Goal: Task Accomplishment & Management: Manage account settings

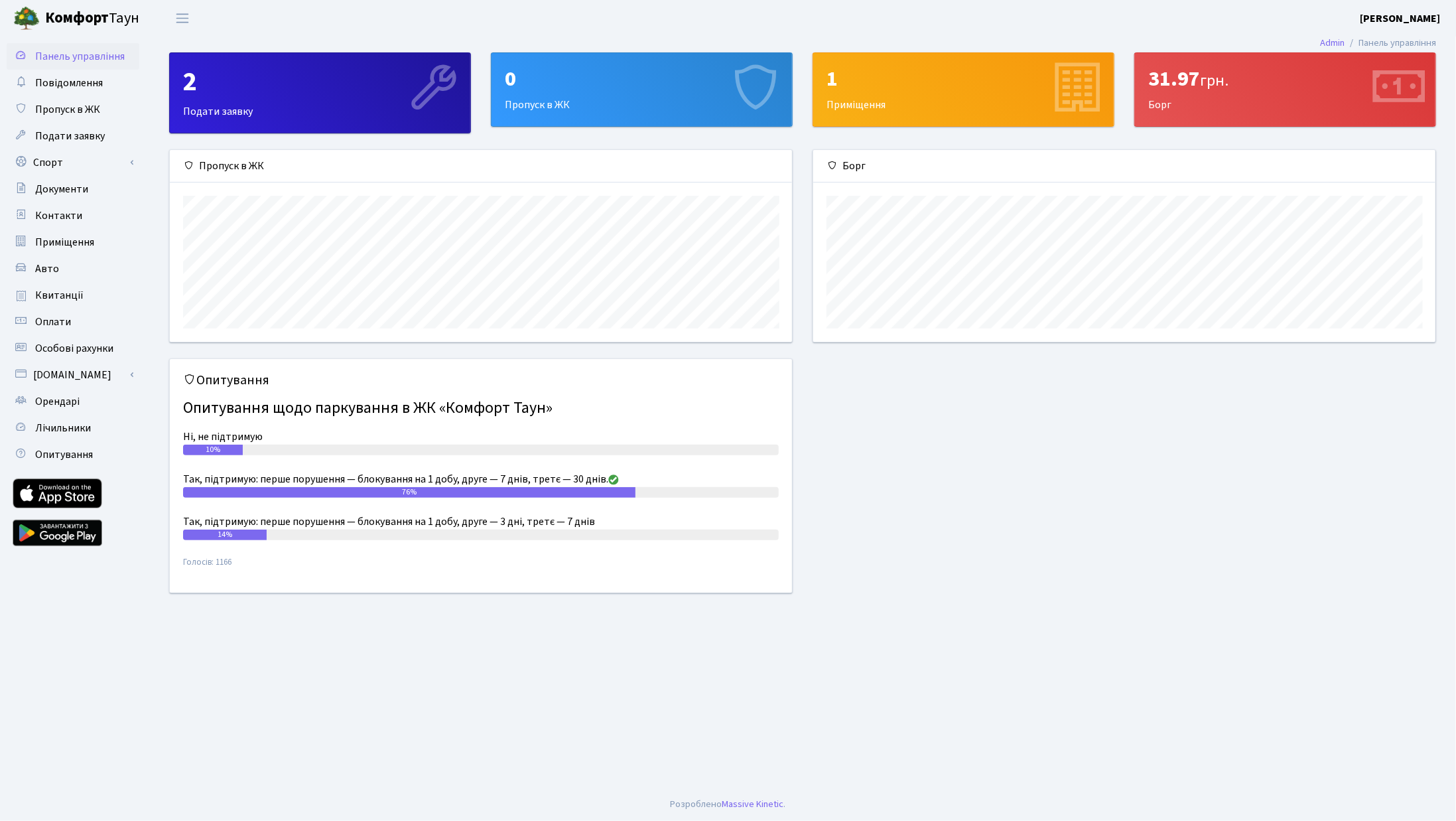
scroll to position [191, 623]
click at [59, 440] on link "Лічильники" at bounding box center [73, 428] width 133 height 27
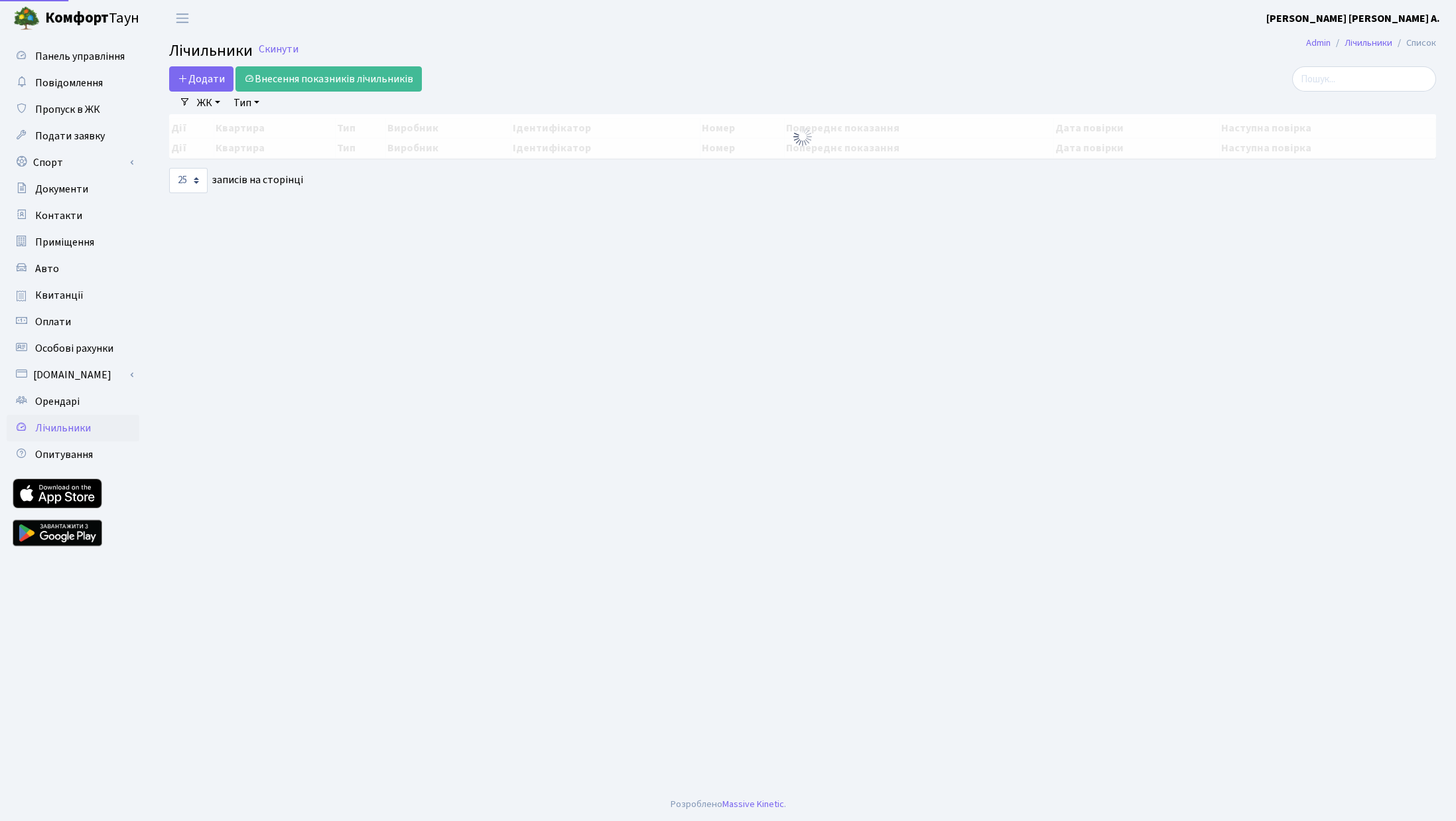
select select "25"
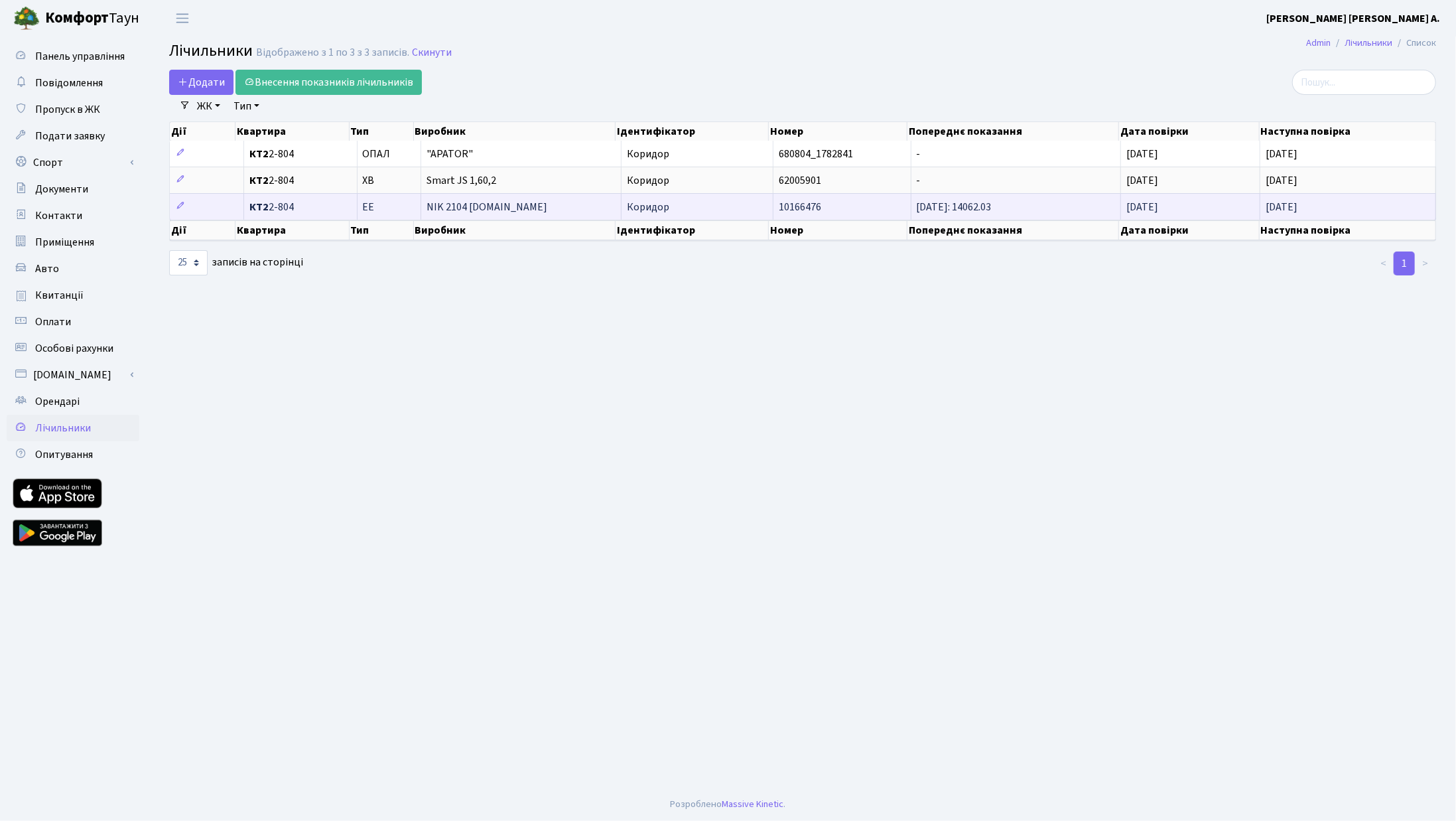
click at [486, 211] on td "NIK 2104 [DOMAIN_NAME]" at bounding box center [521, 206] width 201 height 27
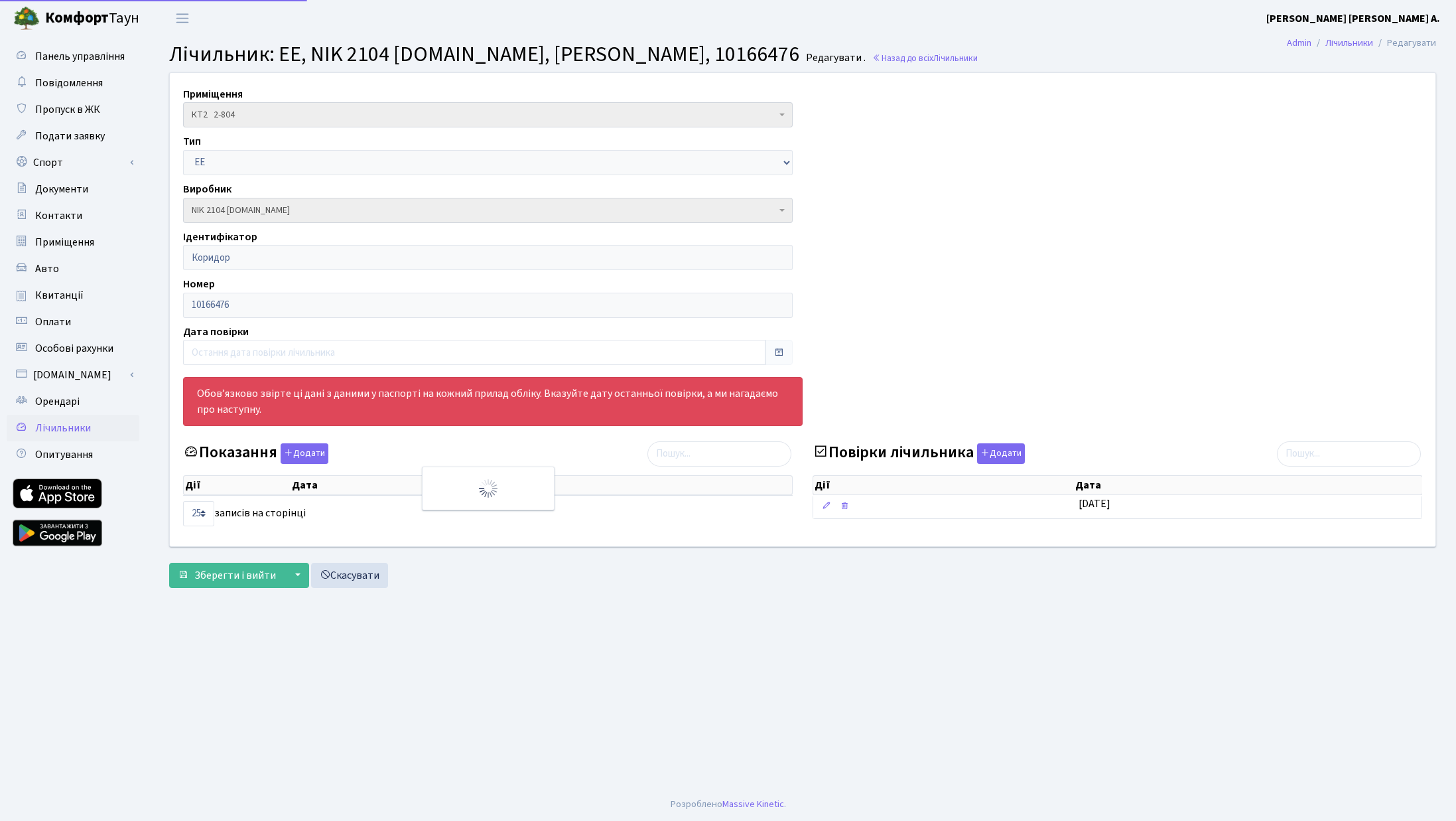
select select "25"
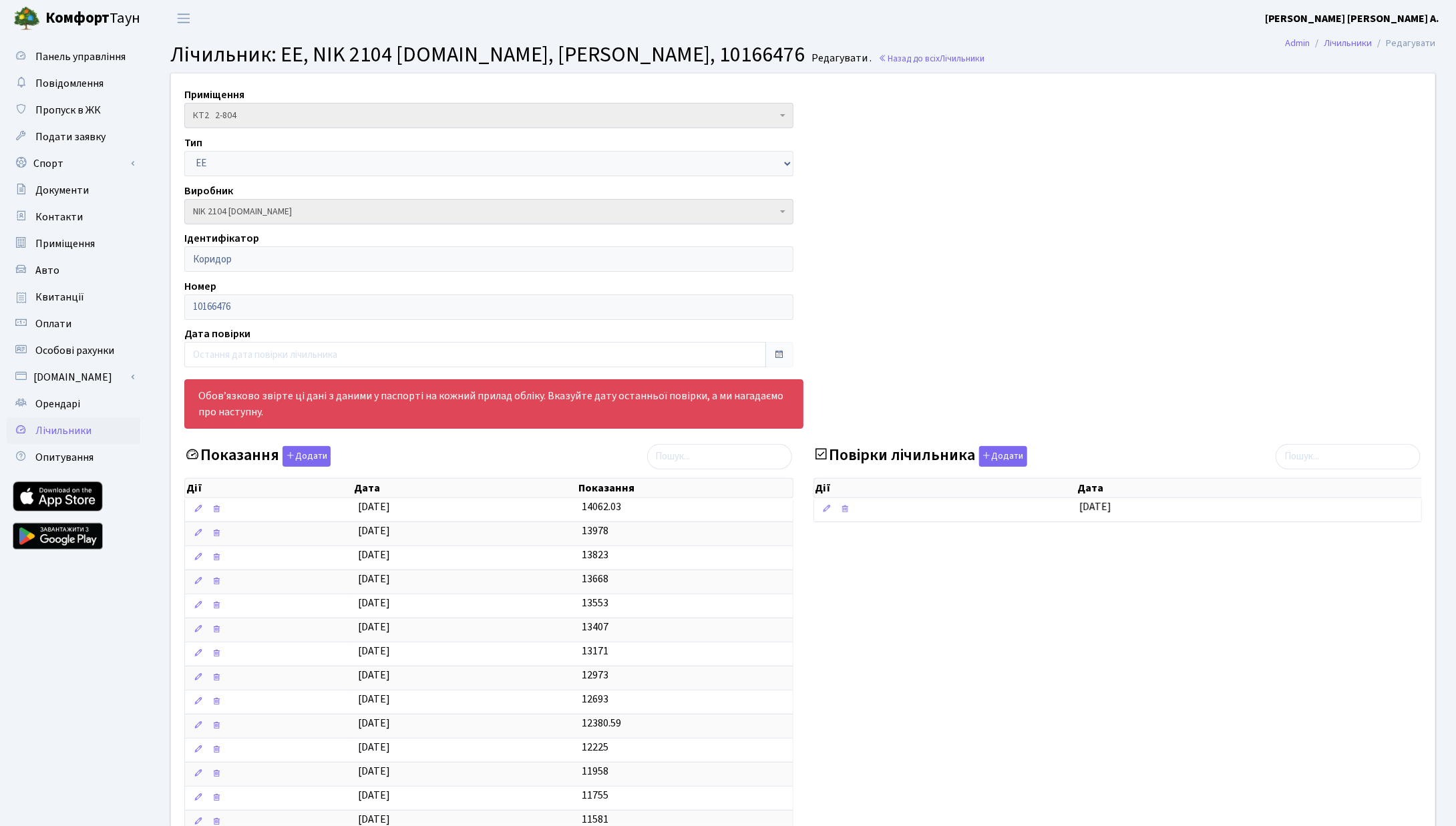
click at [261, 320] on div "Приміщення КТ2 2-804 КТ2 2-804 Тип ГВ ХВ ЕЕ ОПАЛ Виробник - CE303-U A S36 146 G…" at bounding box center [803, 612] width 1285 height 1078
click at [337, 363] on input "text" at bounding box center [475, 354] width 581 height 25
click at [340, 361] on input "text" at bounding box center [475, 354] width 581 height 25
click at [86, 356] on span "Особові рахунки" at bounding box center [74, 350] width 79 height 15
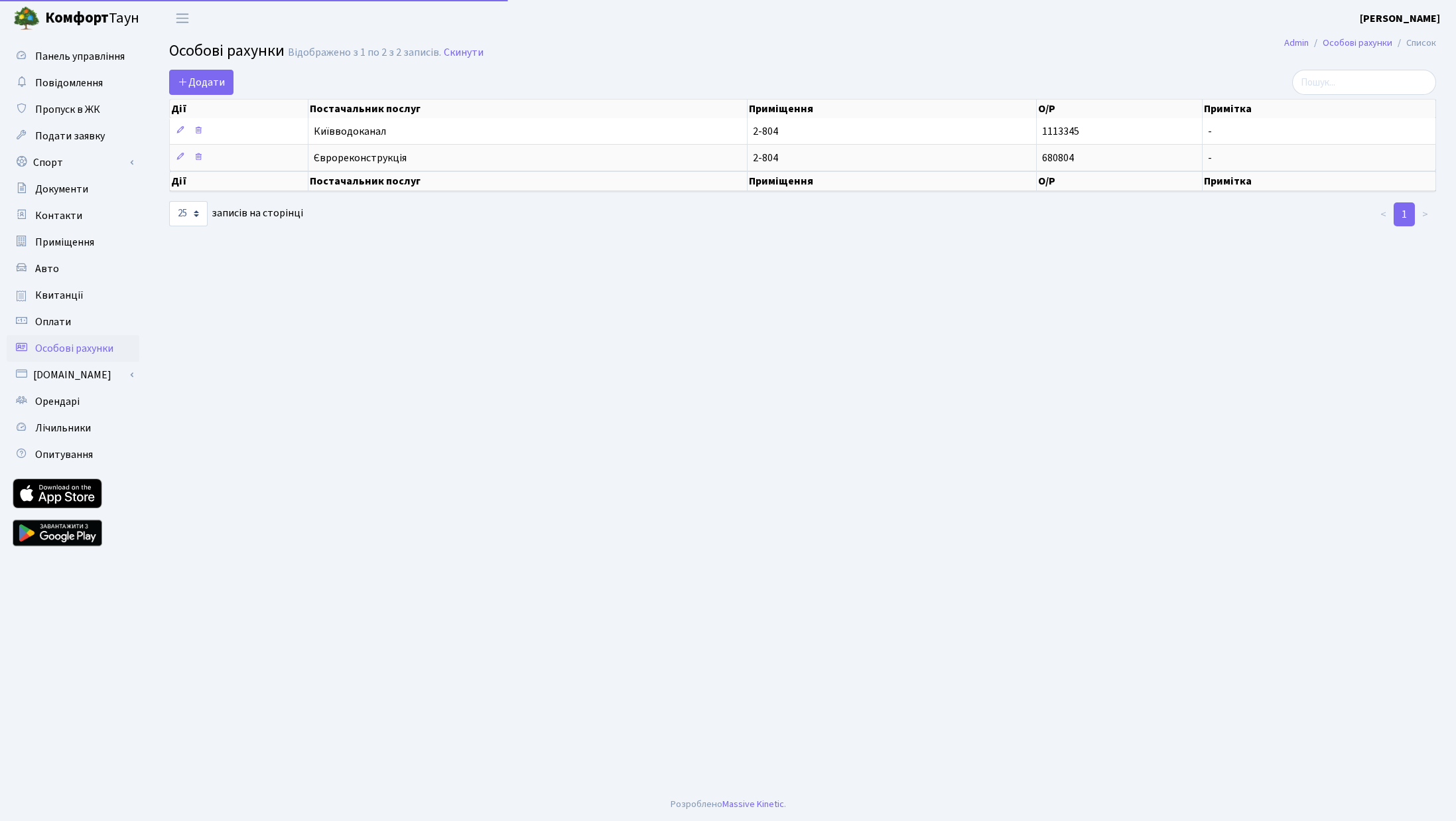
select select "25"
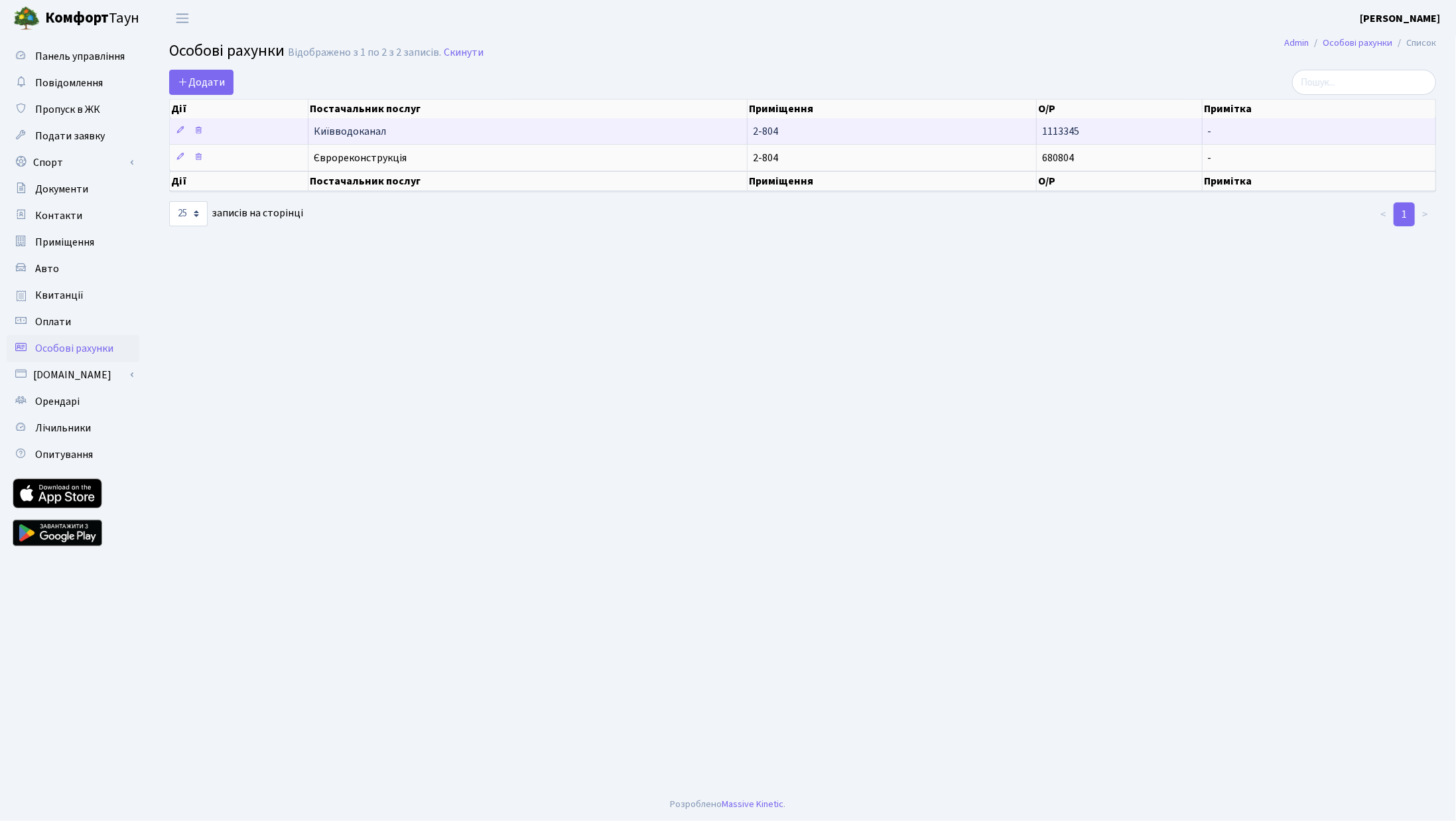
click at [524, 126] on span "Київводоканал" at bounding box center [527, 132] width 428 height 11
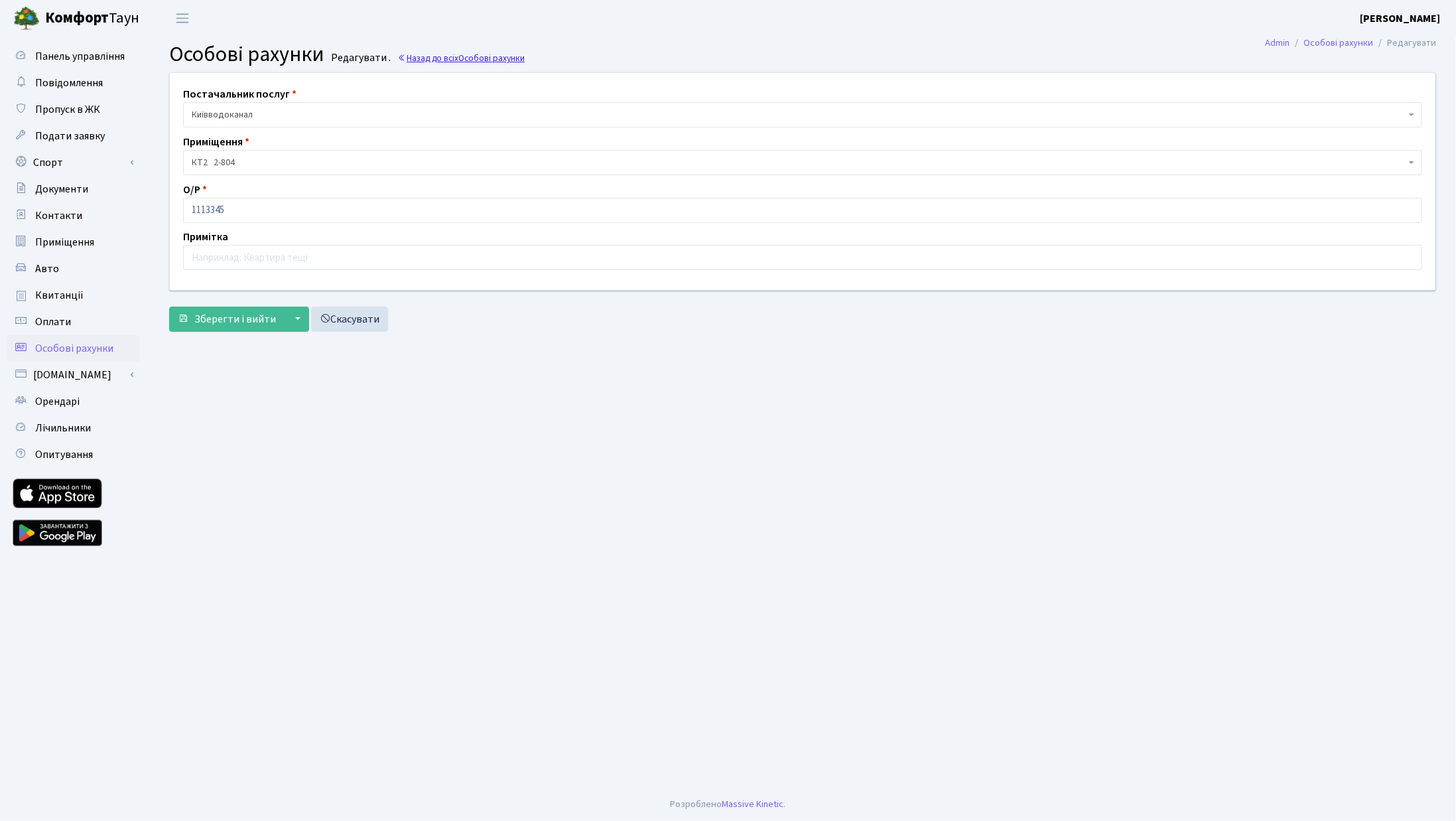
click at [416, 55] on link "Назад до всіх Особові рахунки" at bounding box center [461, 58] width 128 height 13
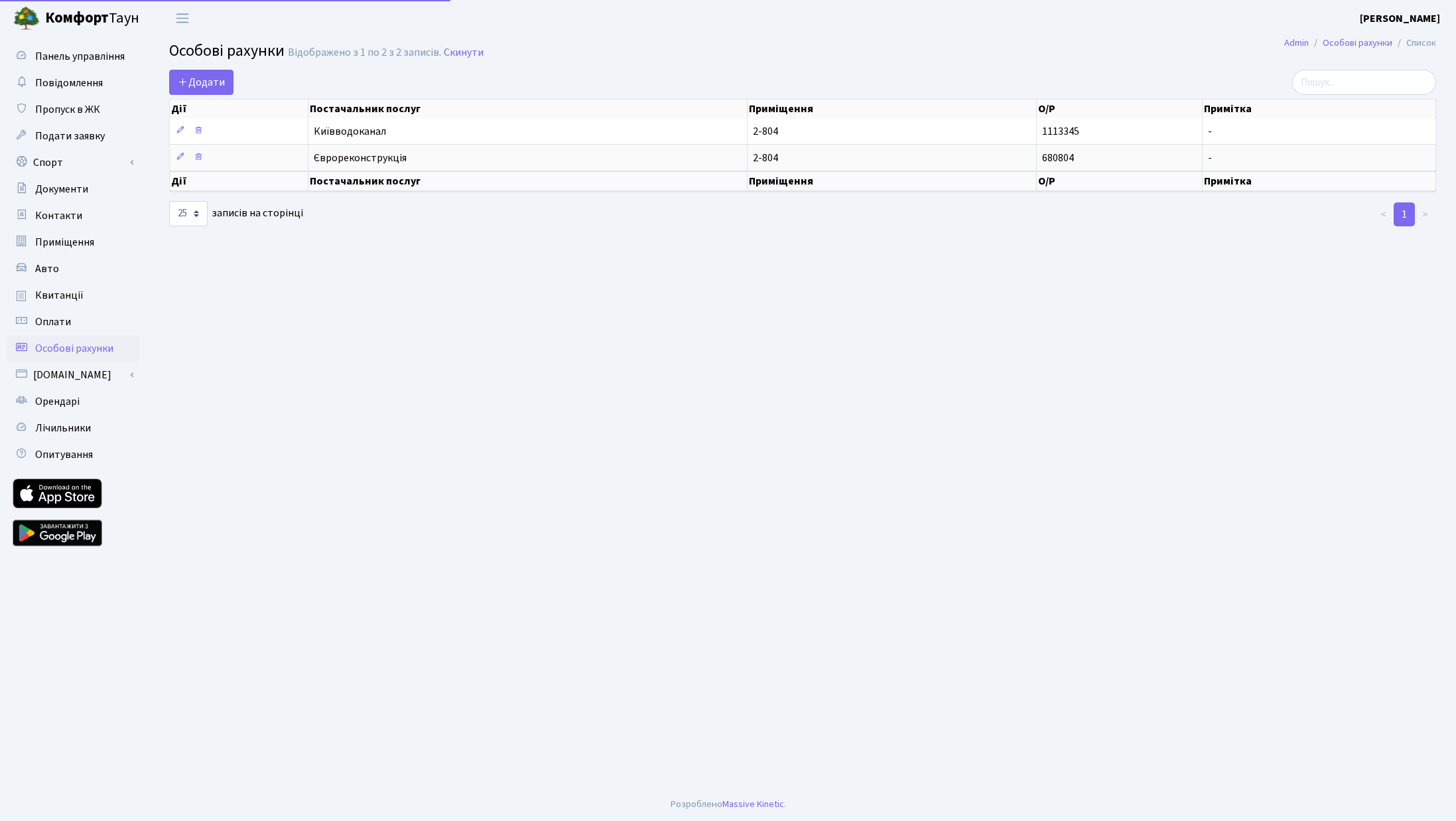
select select "25"
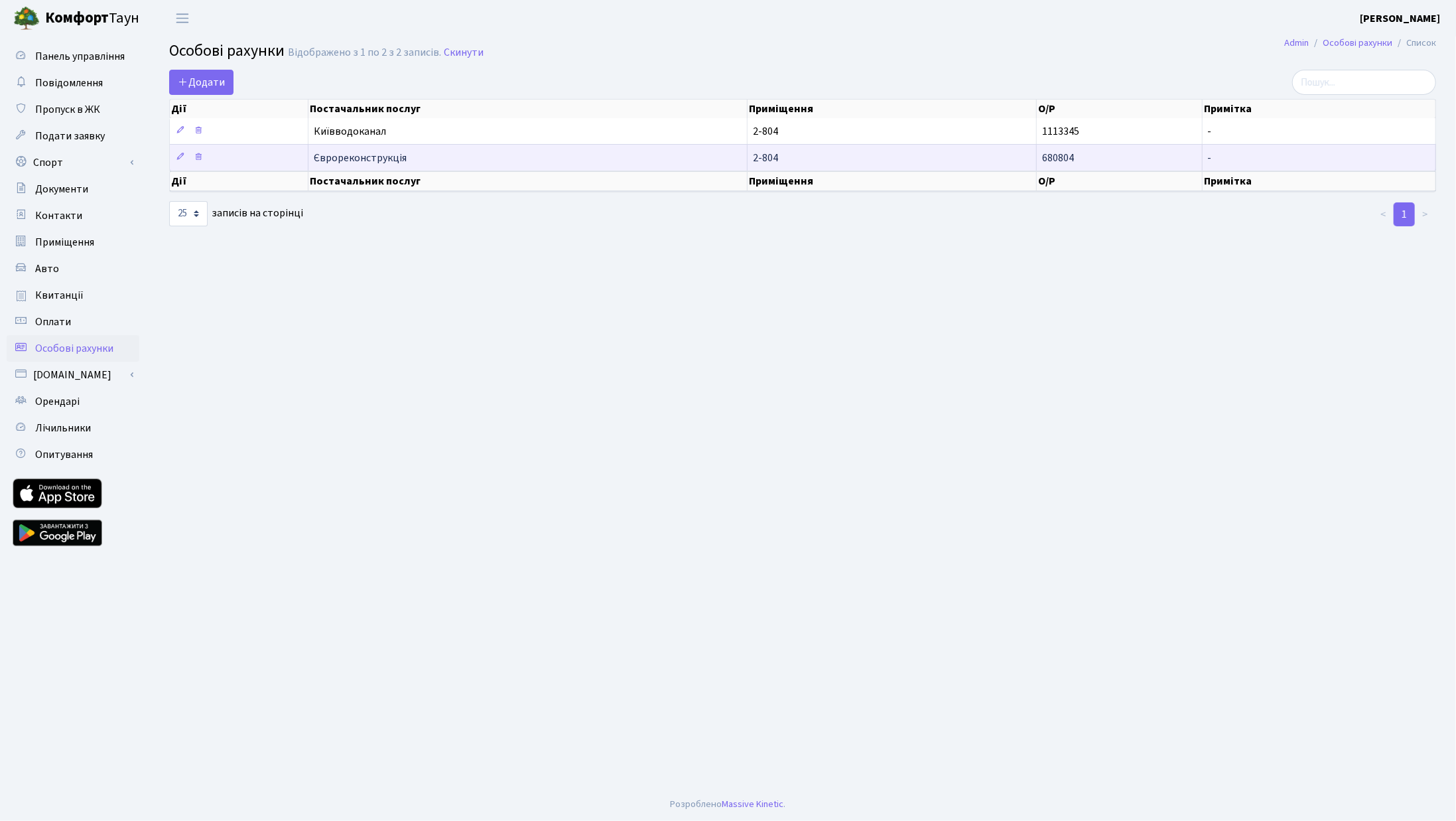
click at [381, 153] on span "Єврореконструкція" at bounding box center [527, 158] width 428 height 11
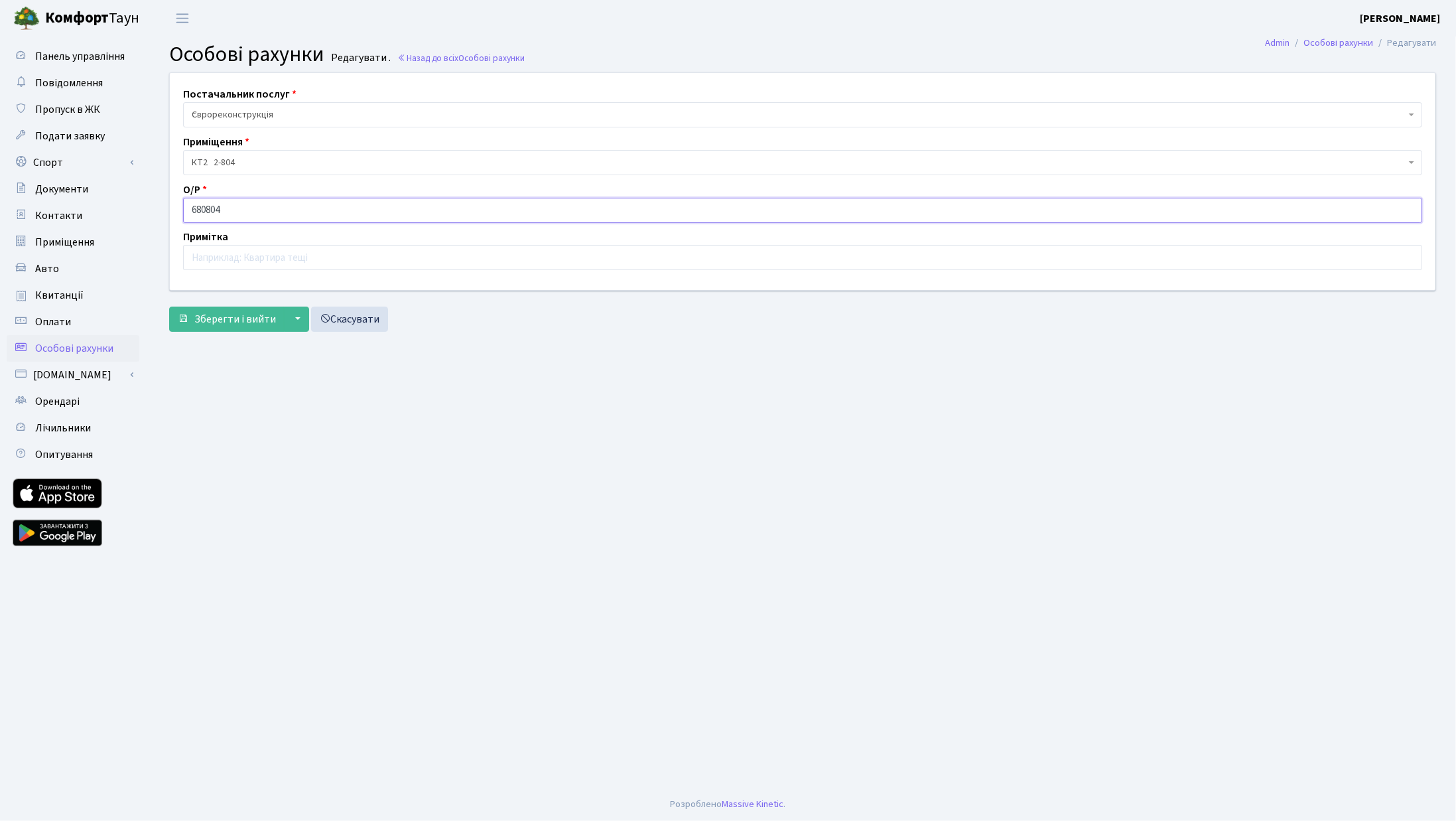
click at [198, 204] on input "680804" at bounding box center [802, 210] width 1239 height 25
